Goal: Task Accomplishment & Management: Manage account settings

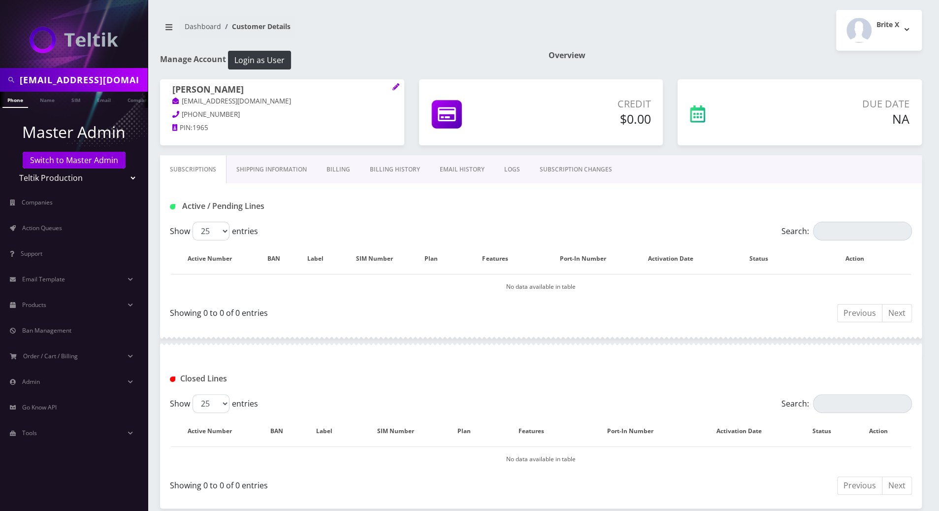
drag, startPoint x: 0, startPoint y: 0, endPoint x: 441, endPoint y: 208, distance: 487.8
click at [441, 208] on div "Active / Pending Lines" at bounding box center [540, 206] width 757 height 16
click at [691, 195] on div "Active / Pending Lines" at bounding box center [541, 202] width 762 height 38
click at [100, 163] on link "Switch to Master Admin" at bounding box center [74, 160] width 103 height 17
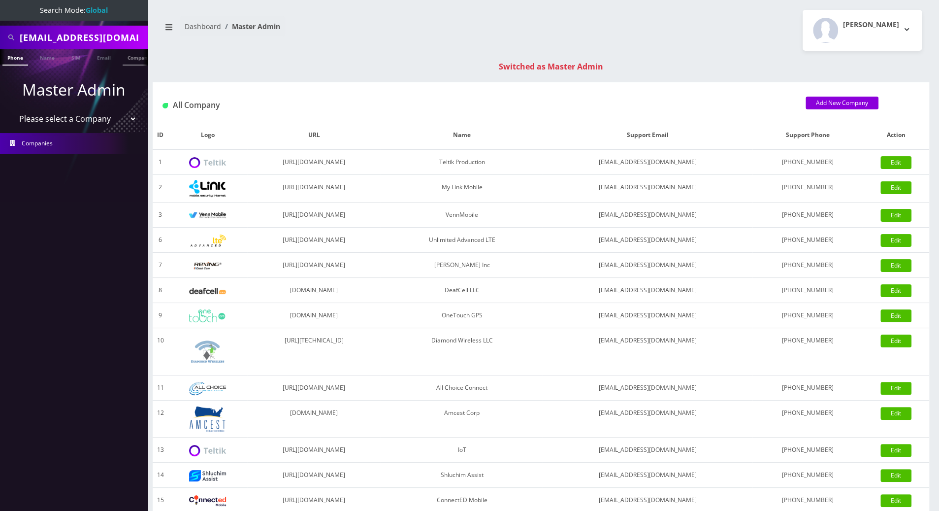
scroll to position [0, 4]
drag, startPoint x: 129, startPoint y: 37, endPoint x: -1, endPoint y: 35, distance: 129.5
click at [0, 35] on html "Search Mode: Global skynetwifi@gmail.com Phone Name SIM Email Company Customer …" at bounding box center [469, 350] width 939 height 700
click at [102, 34] on input "text" at bounding box center [83, 37] width 126 height 19
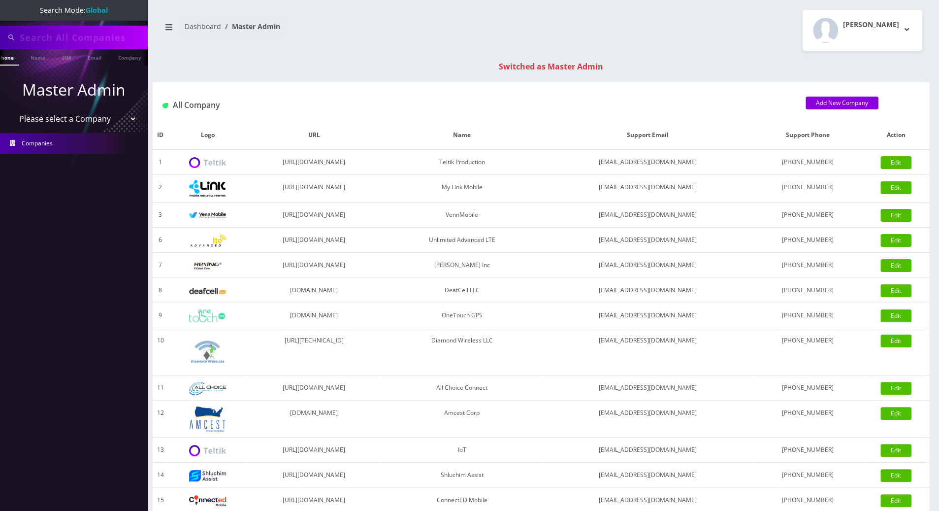
paste input "3313564147"
type input "3313564147"
click at [5, 57] on li at bounding box center [5, 59] width 10 height 25
click at [13, 58] on link "Phone" at bounding box center [15, 57] width 26 height 16
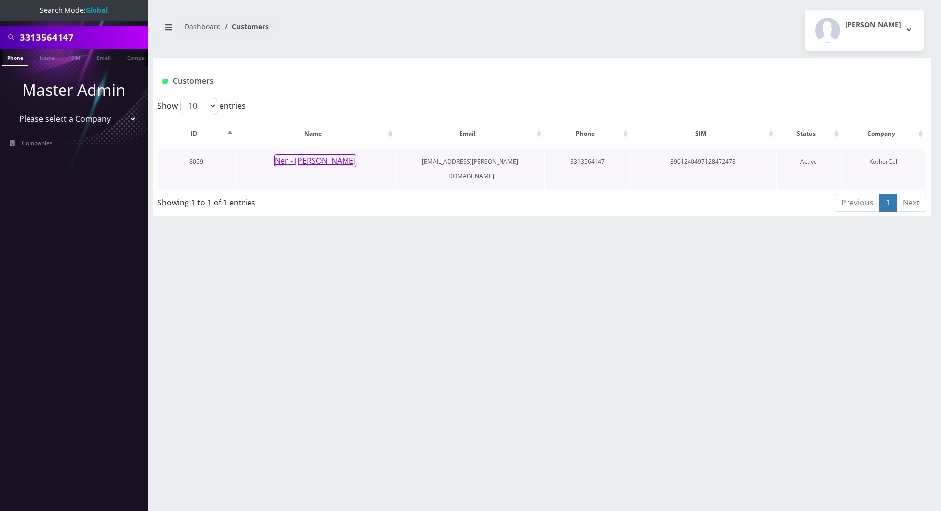
click at [311, 159] on button "Ner - [PERSON_NAME]" at bounding box center [315, 160] width 82 height 13
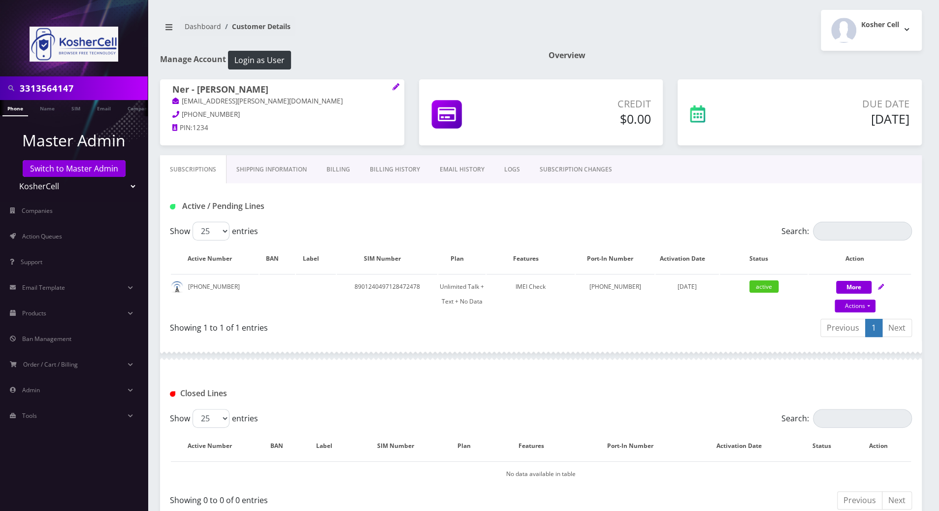
scroll to position [65, 0]
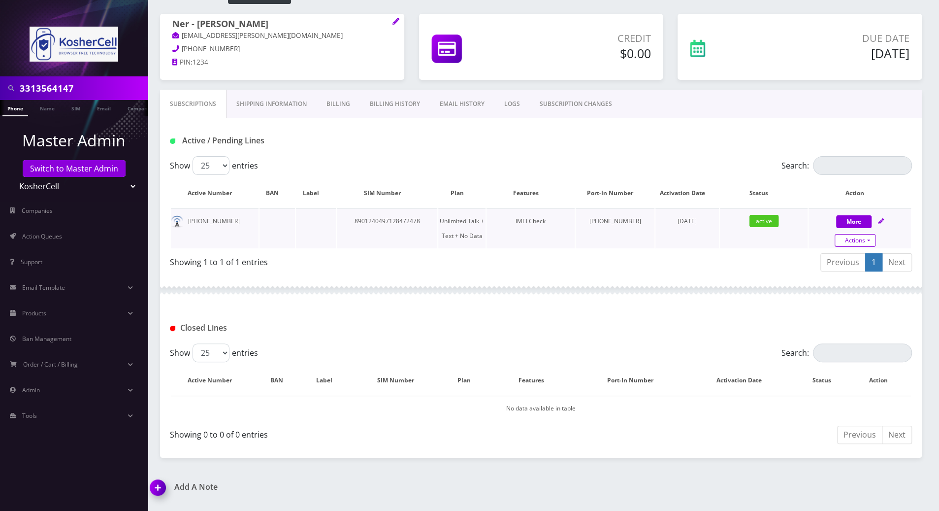
click at [870, 240] on link "Actions" at bounding box center [855, 240] width 41 height 13
select select "363"
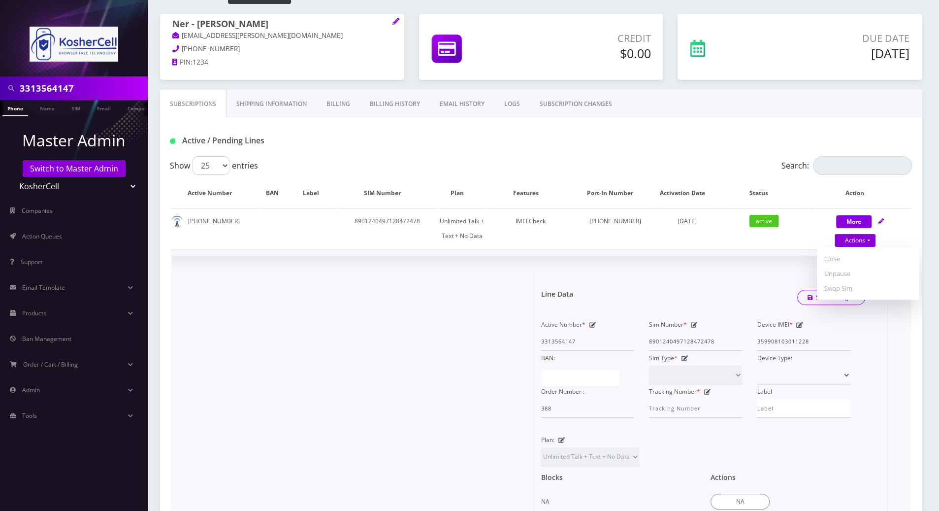
click at [381, 314] on div at bounding box center [356, 438] width 354 height 334
click at [875, 275] on span "×" at bounding box center [876, 276] width 7 height 16
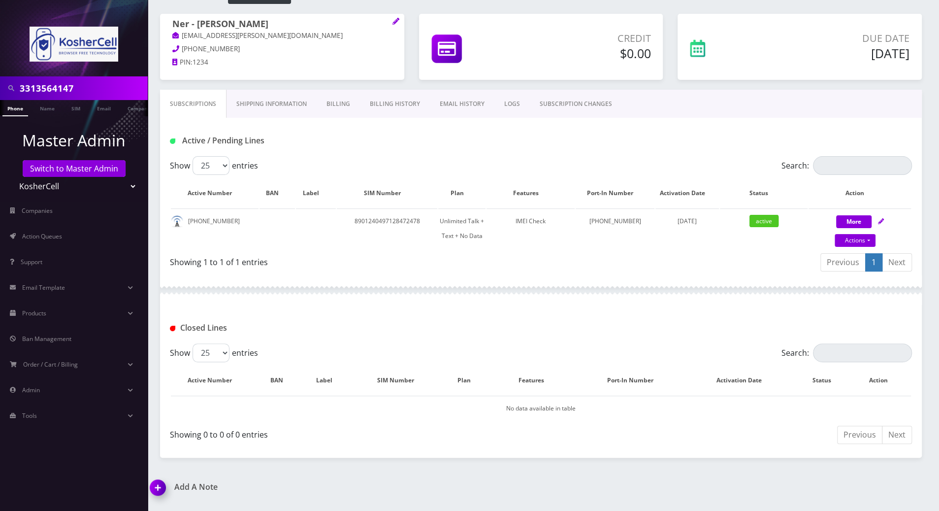
click at [433, 148] on div "Active / Pending Lines" at bounding box center [541, 137] width 762 height 38
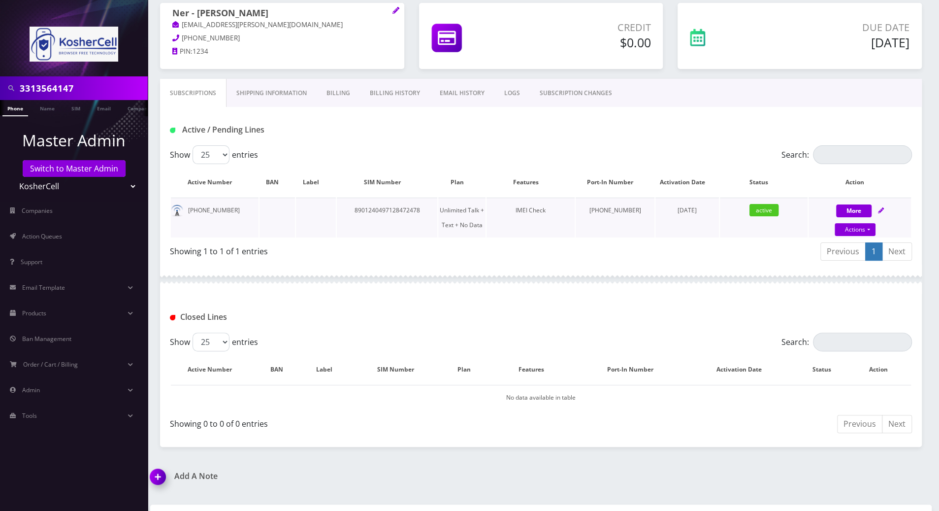
scroll to position [0, 0]
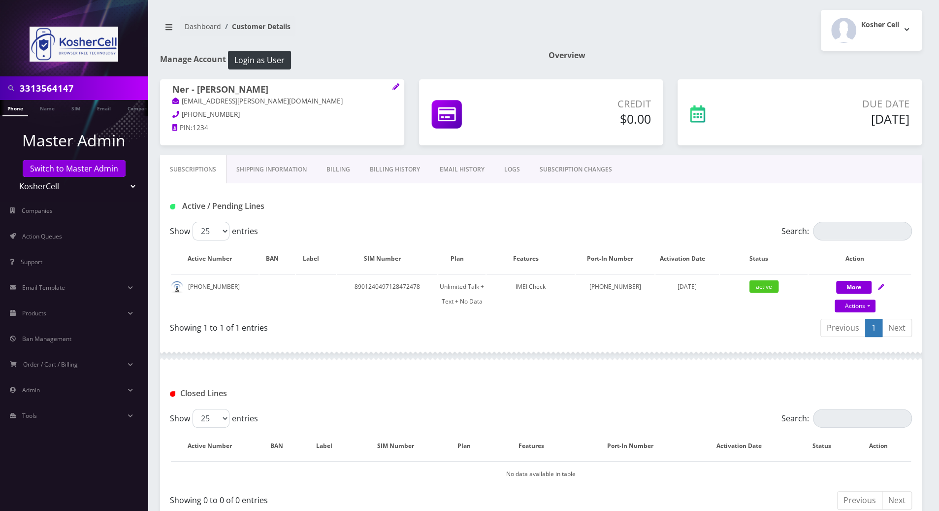
drag, startPoint x: 388, startPoint y: 170, endPoint x: 418, endPoint y: 180, distance: 30.5
click at [388, 169] on link "Billing History" at bounding box center [395, 169] width 70 height 29
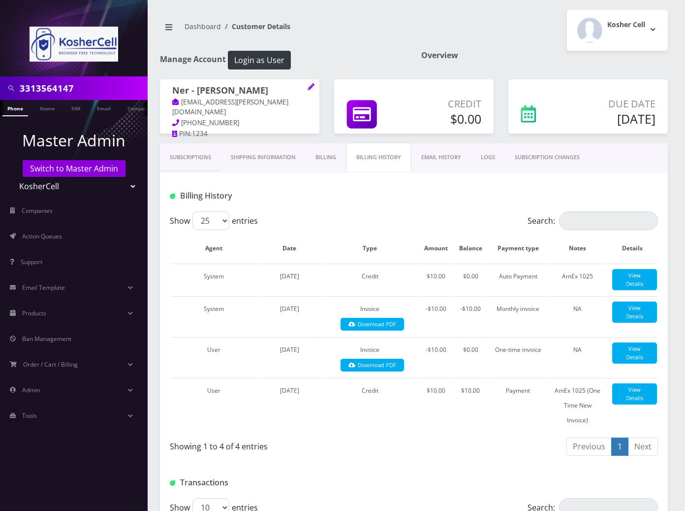
click at [184, 161] on link "Subscriptions" at bounding box center [190, 157] width 61 height 28
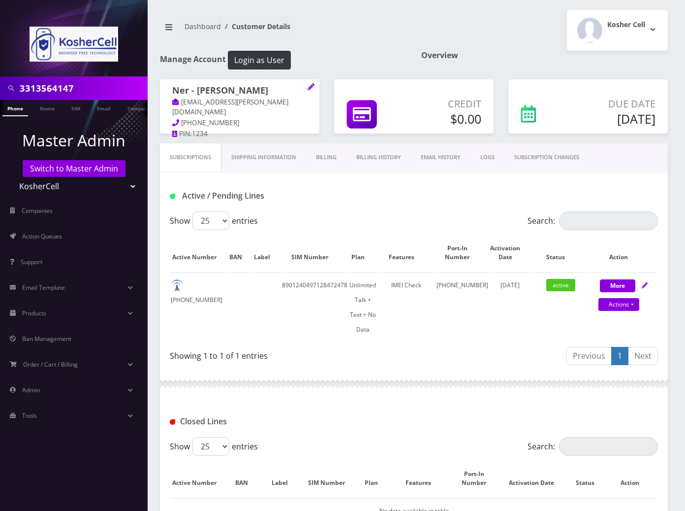
click at [318, 155] on link "Billing" at bounding box center [326, 157] width 40 height 28
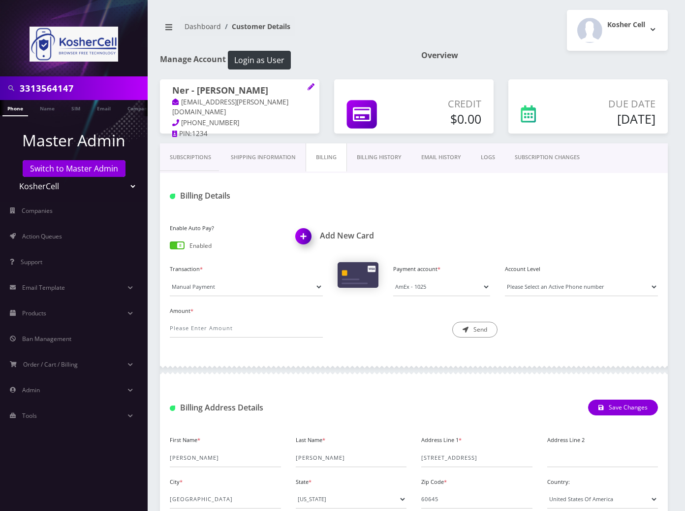
click at [378, 158] on link "Billing History" at bounding box center [379, 157] width 64 height 28
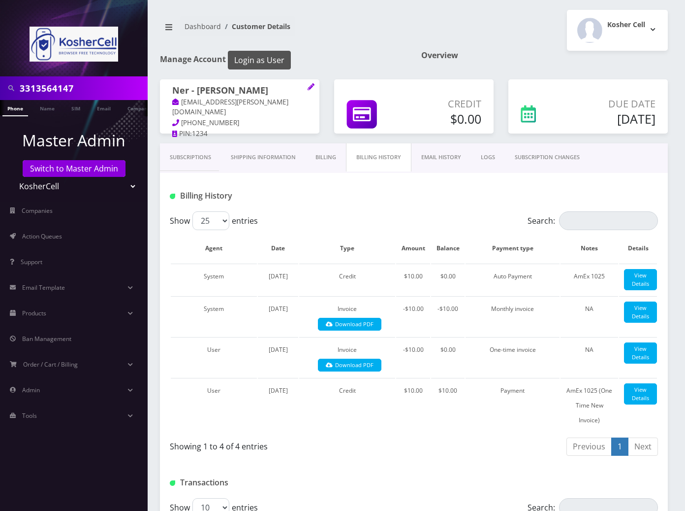
click at [259, 61] on button "Login as User" at bounding box center [259, 60] width 63 height 19
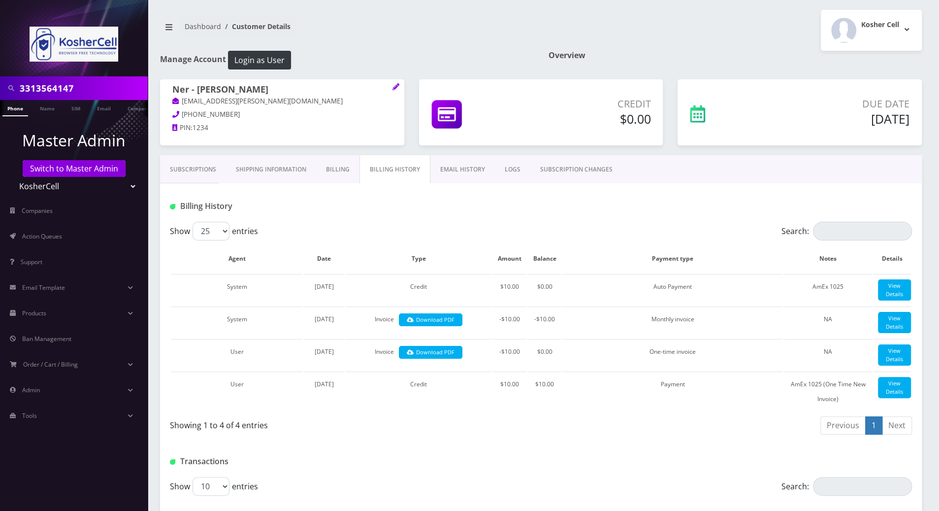
click at [14, 110] on link "Phone" at bounding box center [15, 108] width 26 height 16
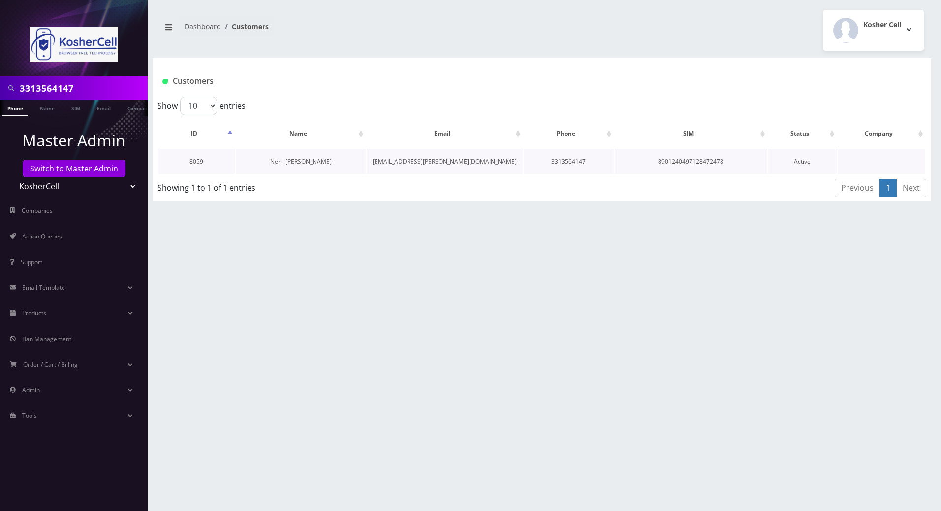
click at [307, 161] on link "Ner - [PERSON_NAME]" at bounding box center [301, 161] width 62 height 8
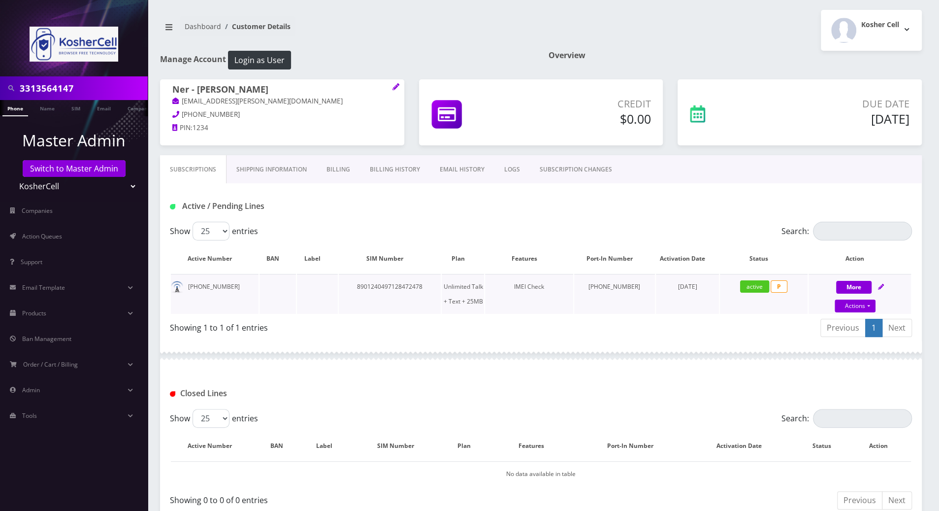
click at [401, 284] on td "8901240497128472478" at bounding box center [390, 294] width 102 height 40
copy td "8901240497128472478"
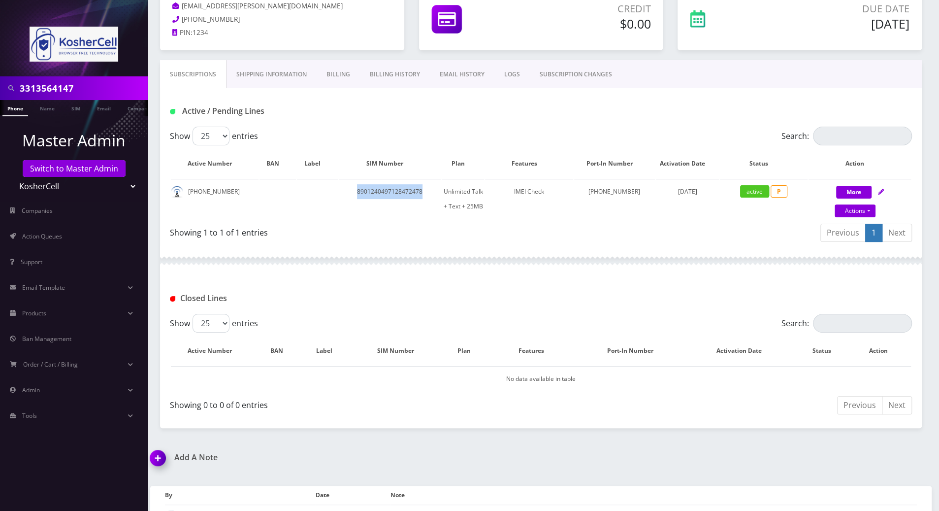
scroll to position [153, 0]
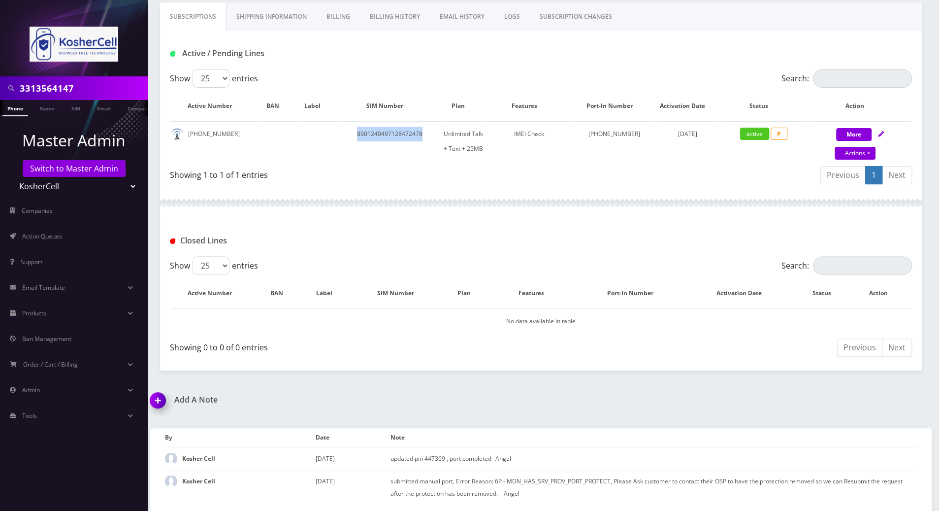
click at [155, 398] on img at bounding box center [159, 403] width 29 height 29
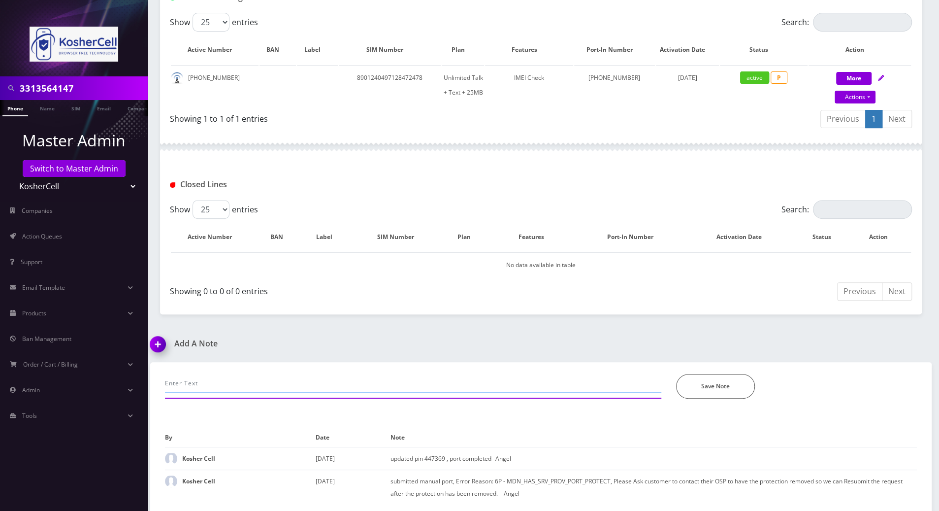
click at [240, 380] on input "text" at bounding box center [413, 383] width 496 height 19
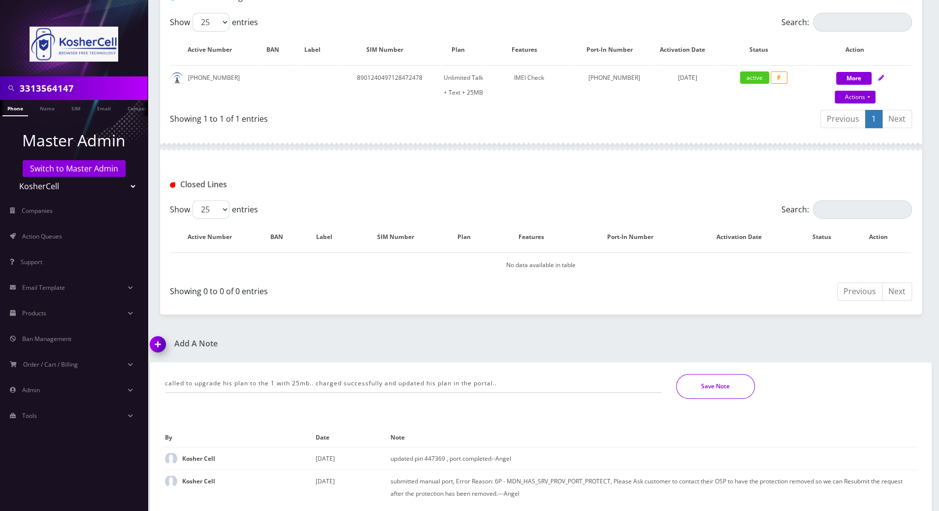
click at [695, 389] on button "Save Note" at bounding box center [715, 386] width 79 height 25
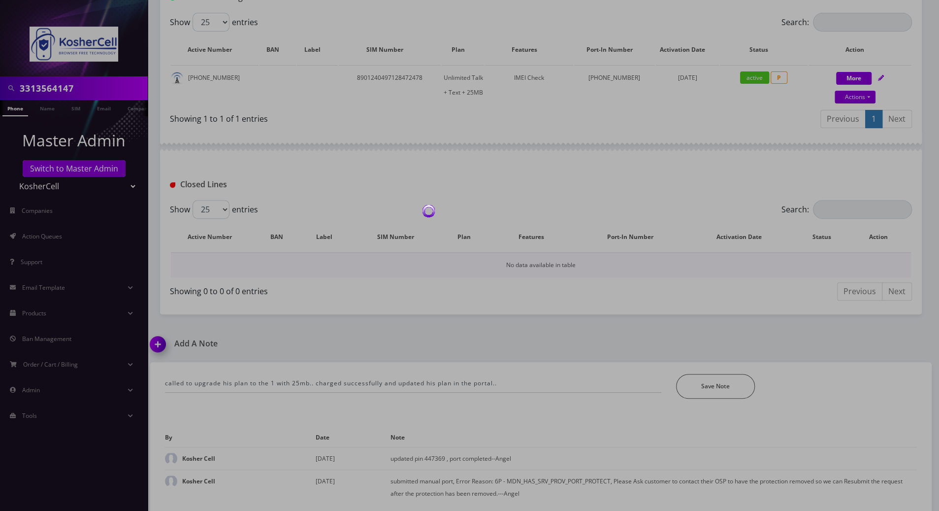
scroll to position [175, 0]
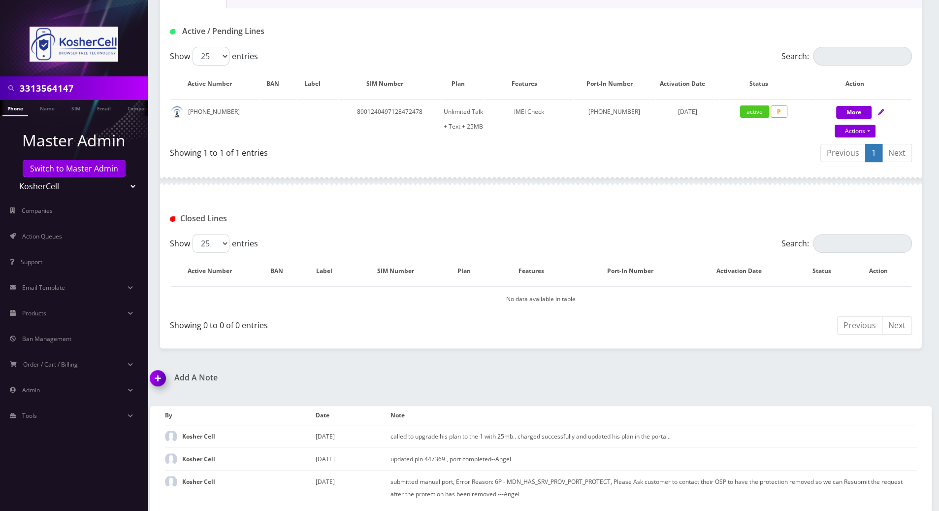
click at [157, 375] on img at bounding box center [159, 381] width 29 height 29
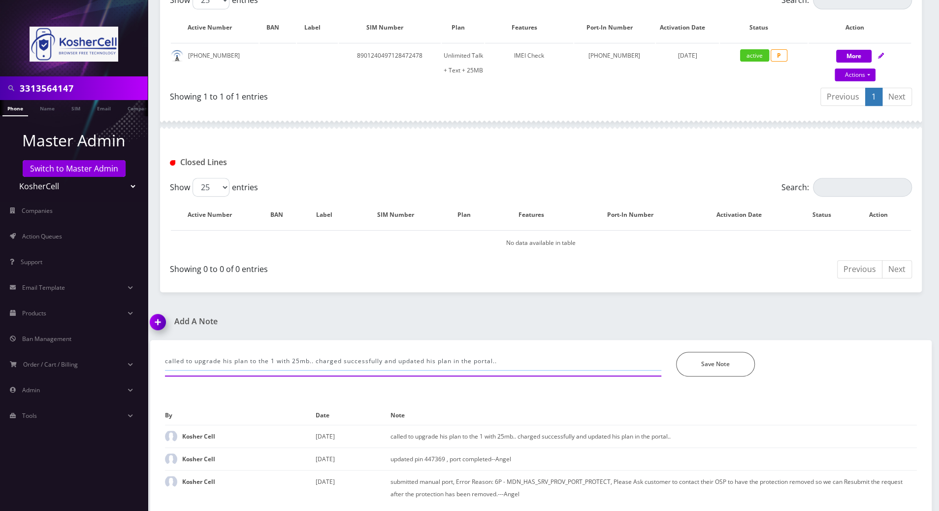
drag, startPoint x: 398, startPoint y: 362, endPoint x: 153, endPoint y: 345, distance: 245.8
click at [153, 345] on div "called to upgrade his plan to the 1 with 25mb.. charged successfully and update…" at bounding box center [540, 426] width 781 height 173
click at [302, 359] on input "updated his plan in the portal.." at bounding box center [413, 361] width 496 height 19
paste input "30340090 | Voice Unlimited | 25MB Non-Pool"
type input "updated her plan 30340090 | Voice Unlimited | 25MB Non-Pool---[PERSON_NAME]"
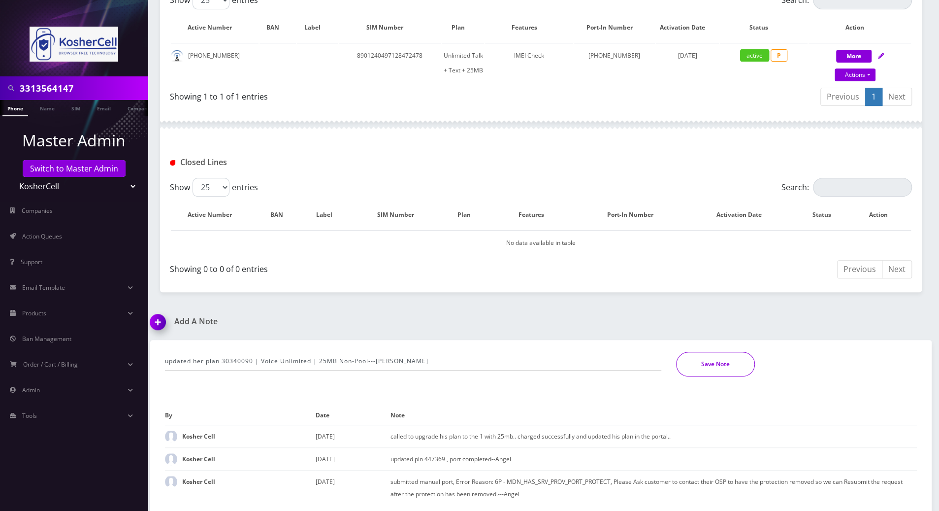
click at [724, 361] on button "Save Note" at bounding box center [715, 364] width 79 height 25
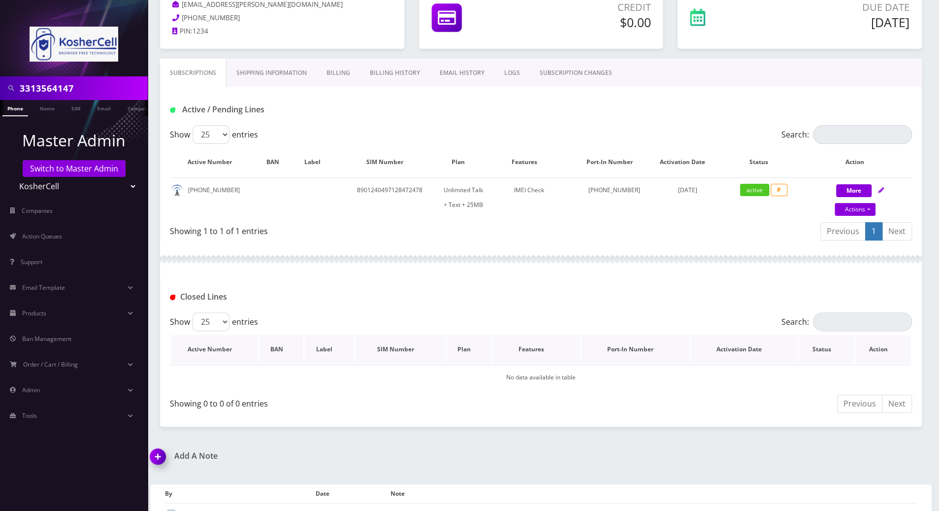
scroll to position [0, 0]
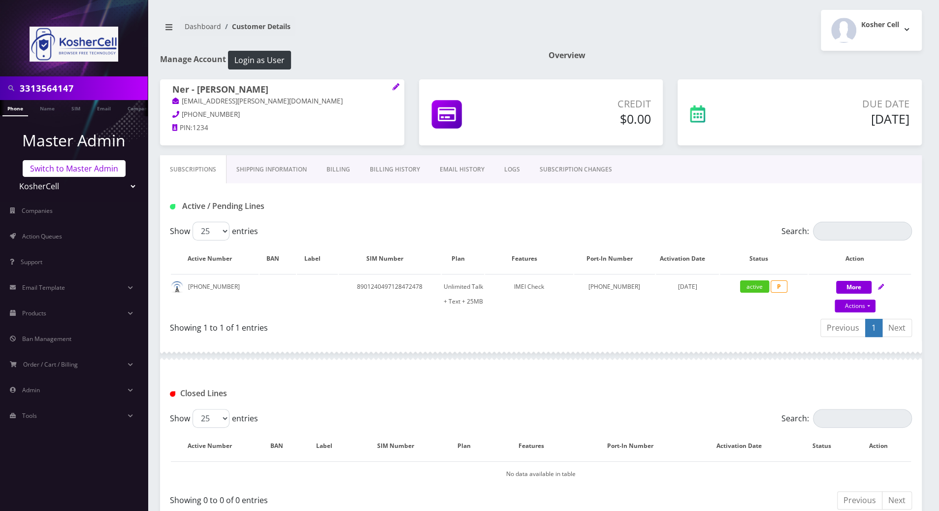
click at [75, 166] on link "Switch to Master Admin" at bounding box center [74, 168] width 103 height 17
